Goal: Task Accomplishment & Management: Complete application form

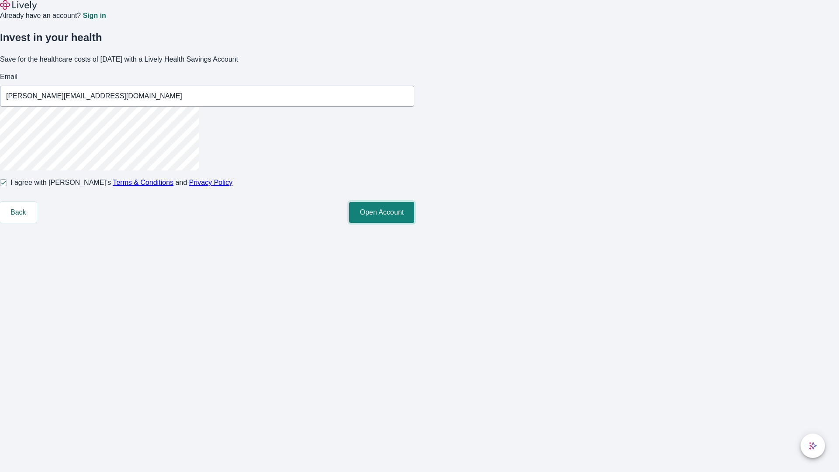
click at [414, 223] on button "Open Account" at bounding box center [381, 212] width 65 height 21
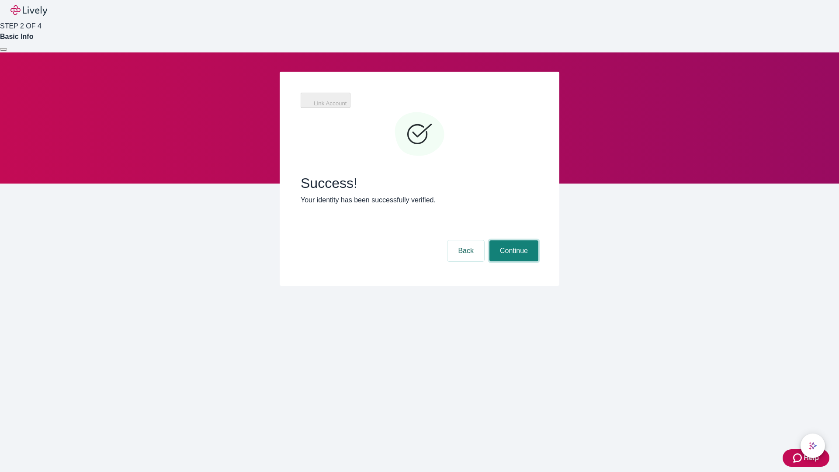
click at [512, 240] on button "Continue" at bounding box center [513, 250] width 49 height 21
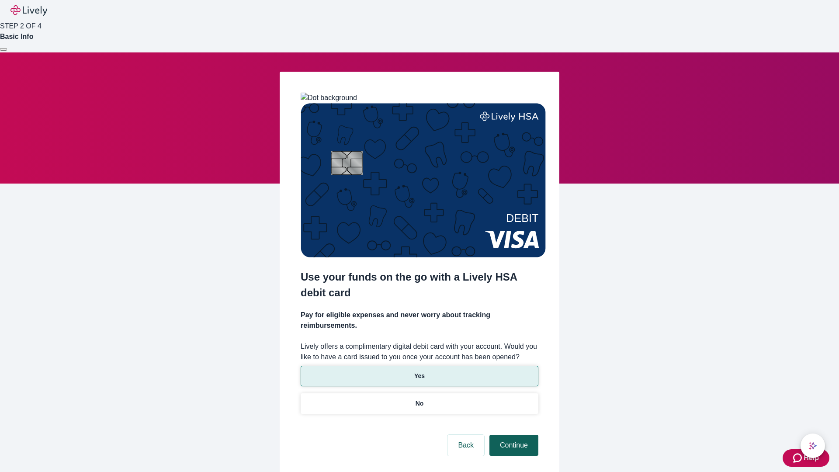
click at [419, 371] on p "Yes" at bounding box center [419, 375] width 10 height 9
click at [512, 435] on button "Continue" at bounding box center [513, 445] width 49 height 21
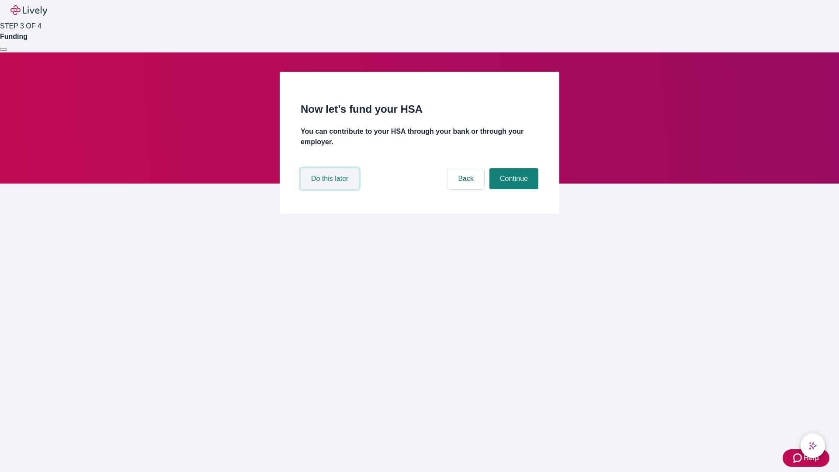
click at [331, 189] on button "Do this later" at bounding box center [329, 178] width 58 height 21
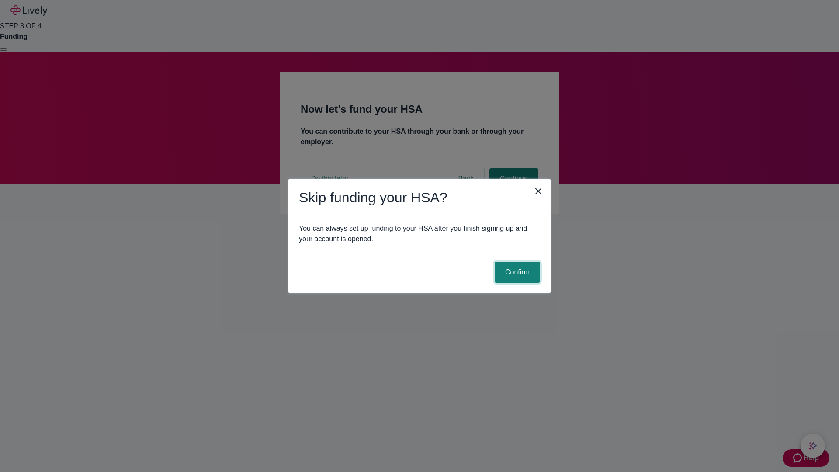
click at [516, 272] on button "Confirm" at bounding box center [516, 272] width 45 height 21
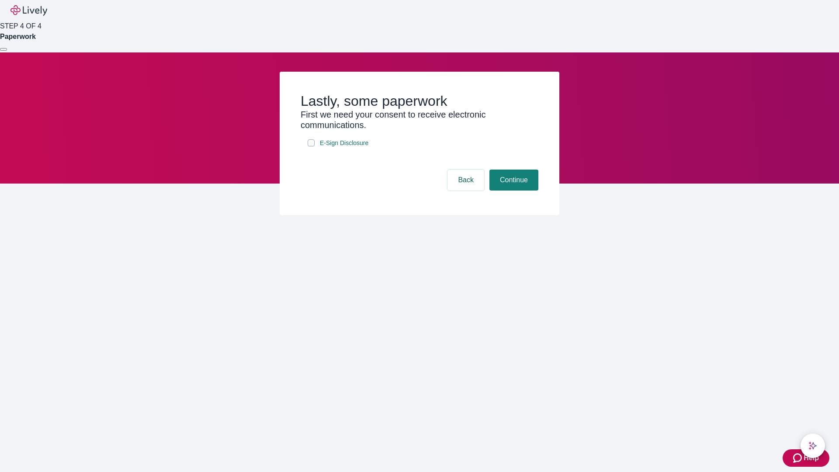
click at [311, 146] on input "E-Sign Disclosure" at bounding box center [310, 142] width 7 height 7
checkbox input "true"
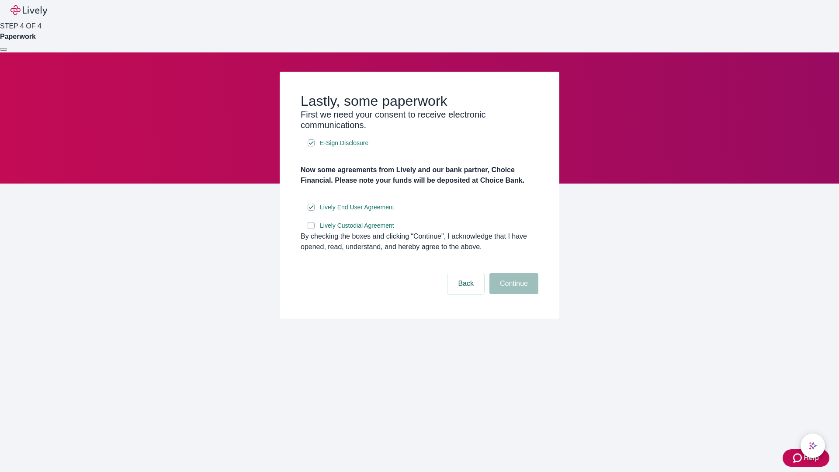
click at [311, 229] on input "Lively Custodial Agreement" at bounding box center [310, 225] width 7 height 7
checkbox input "true"
click at [512, 294] on button "Continue" at bounding box center [513, 283] width 49 height 21
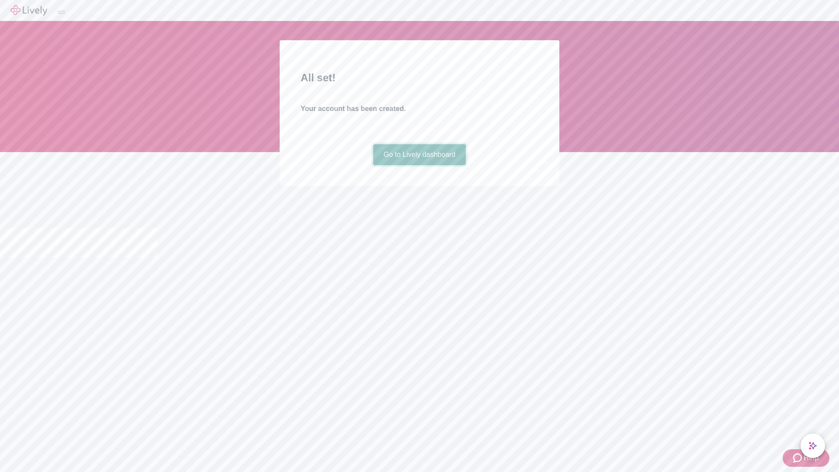
click at [419, 165] on link "Go to Lively dashboard" at bounding box center [419, 154] width 93 height 21
